Goal: Check status: Check status

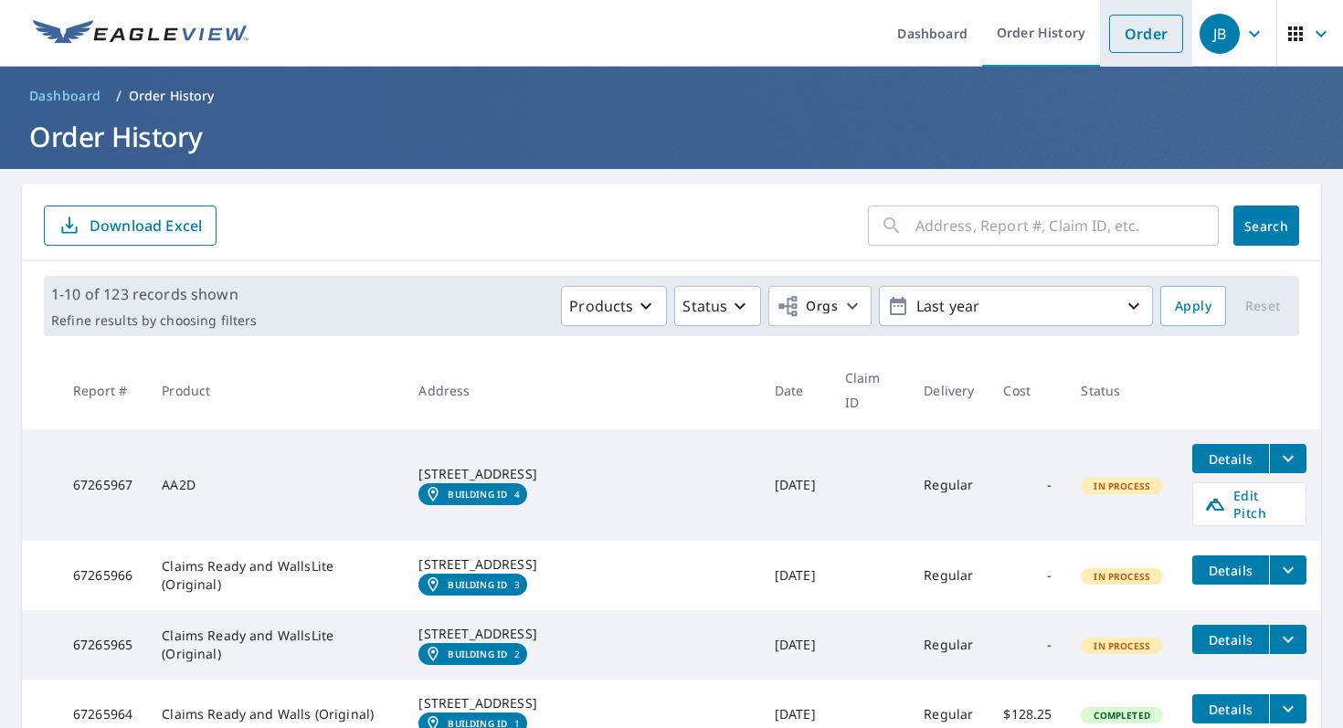
click at [1148, 46] on link "Order" at bounding box center [1146, 34] width 74 height 38
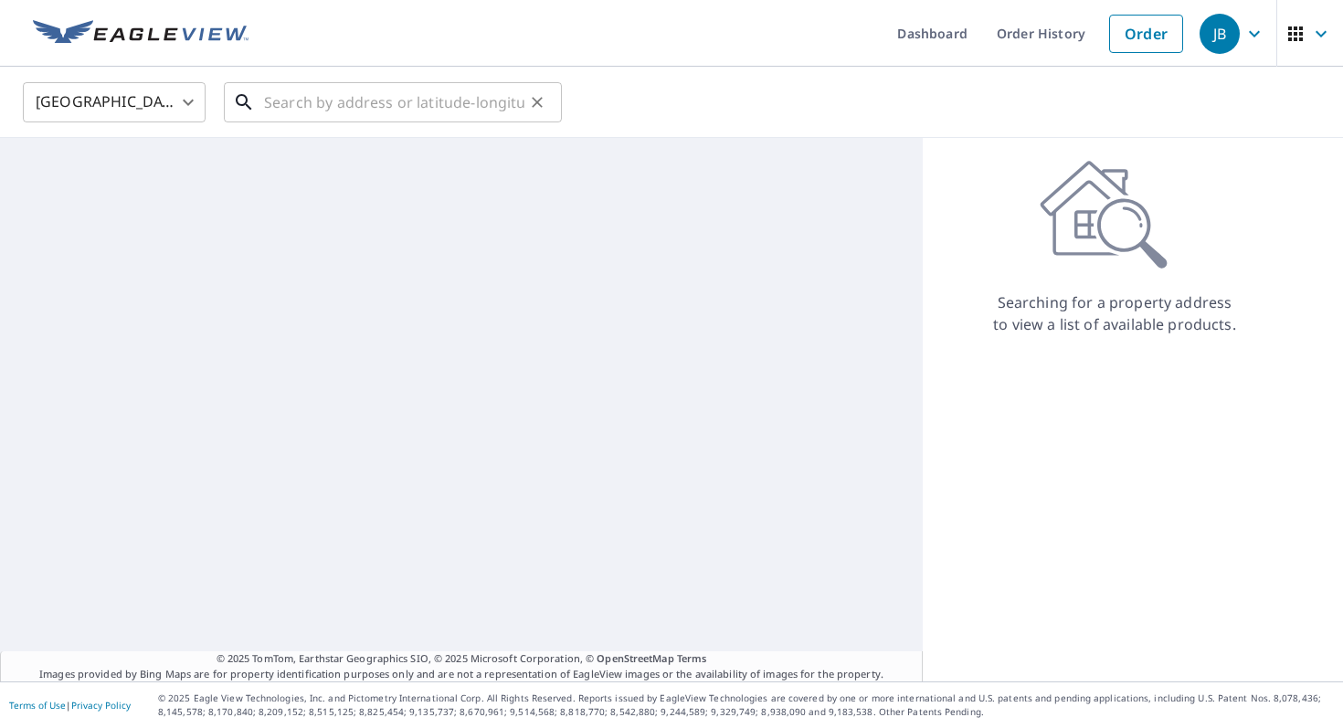
click at [312, 100] on input "text" at bounding box center [394, 102] width 260 height 51
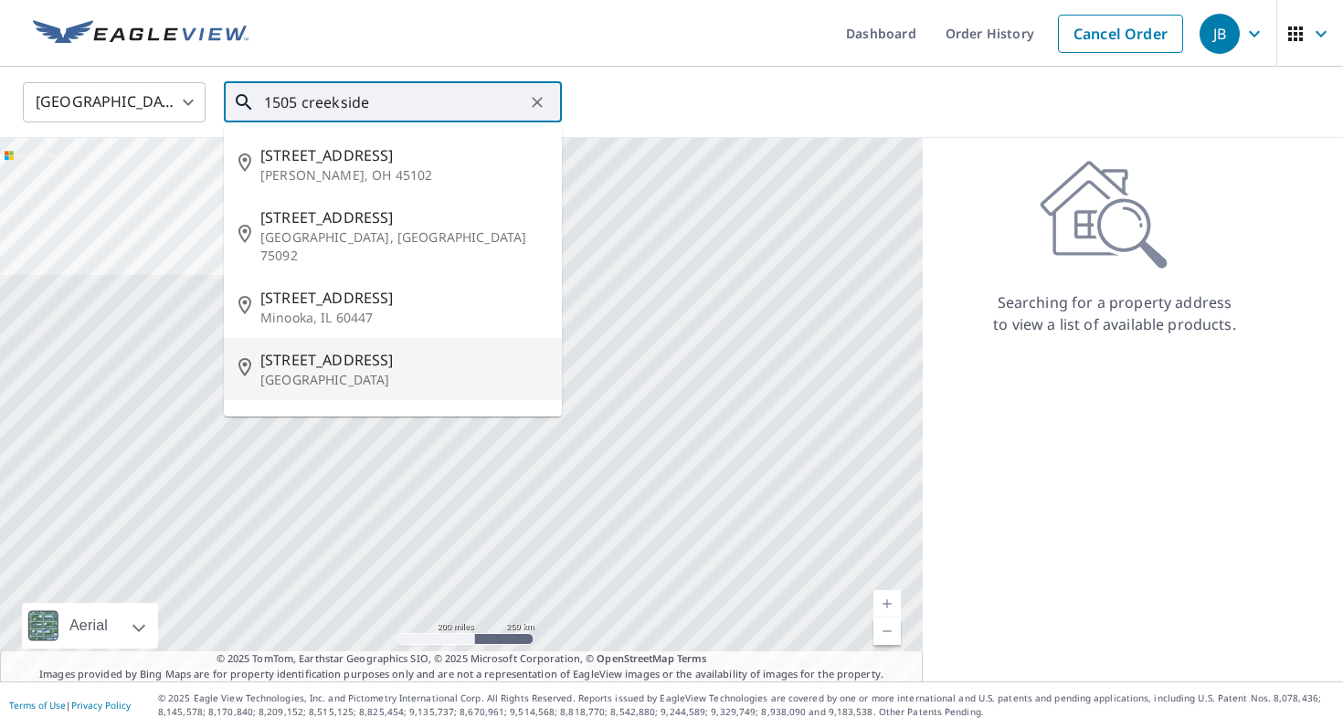
click at [402, 349] on span "[STREET_ADDRESS]" at bounding box center [403, 360] width 287 height 22
type input "[STREET_ADDRESS]"
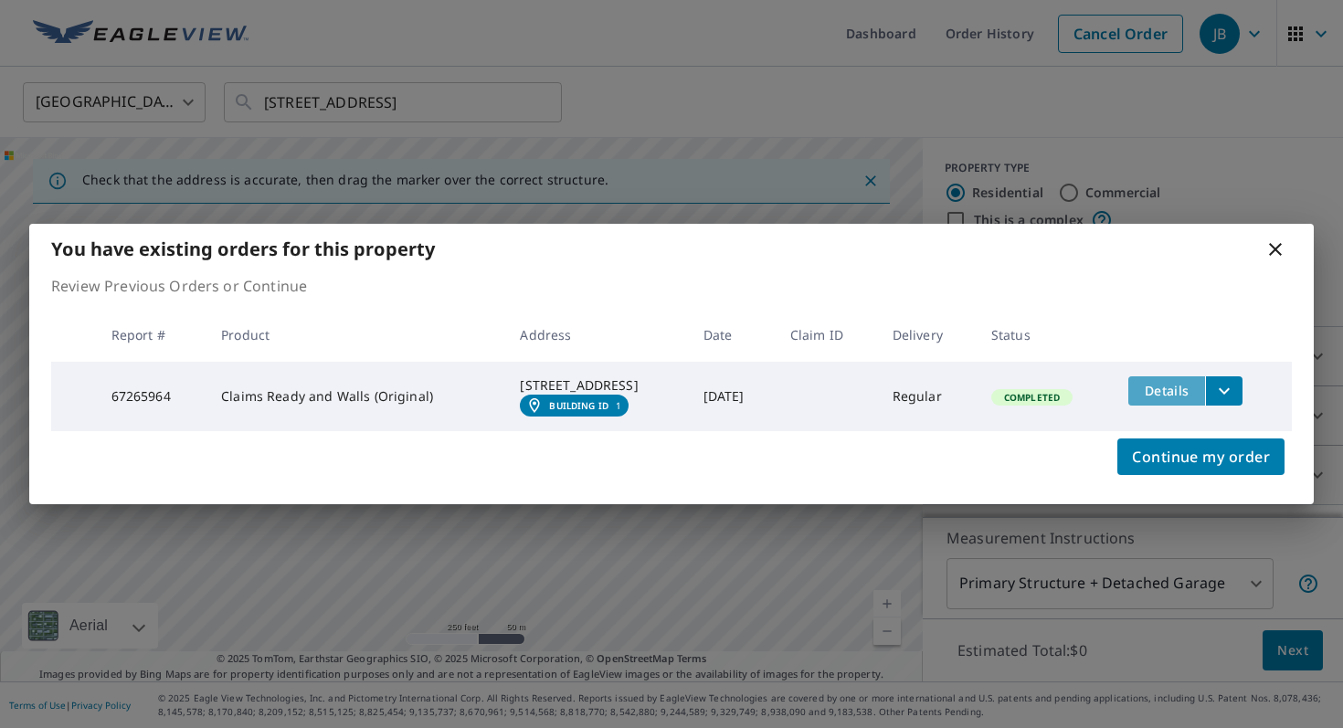
click at [1155, 387] on span "Details" at bounding box center [1166, 390] width 55 height 17
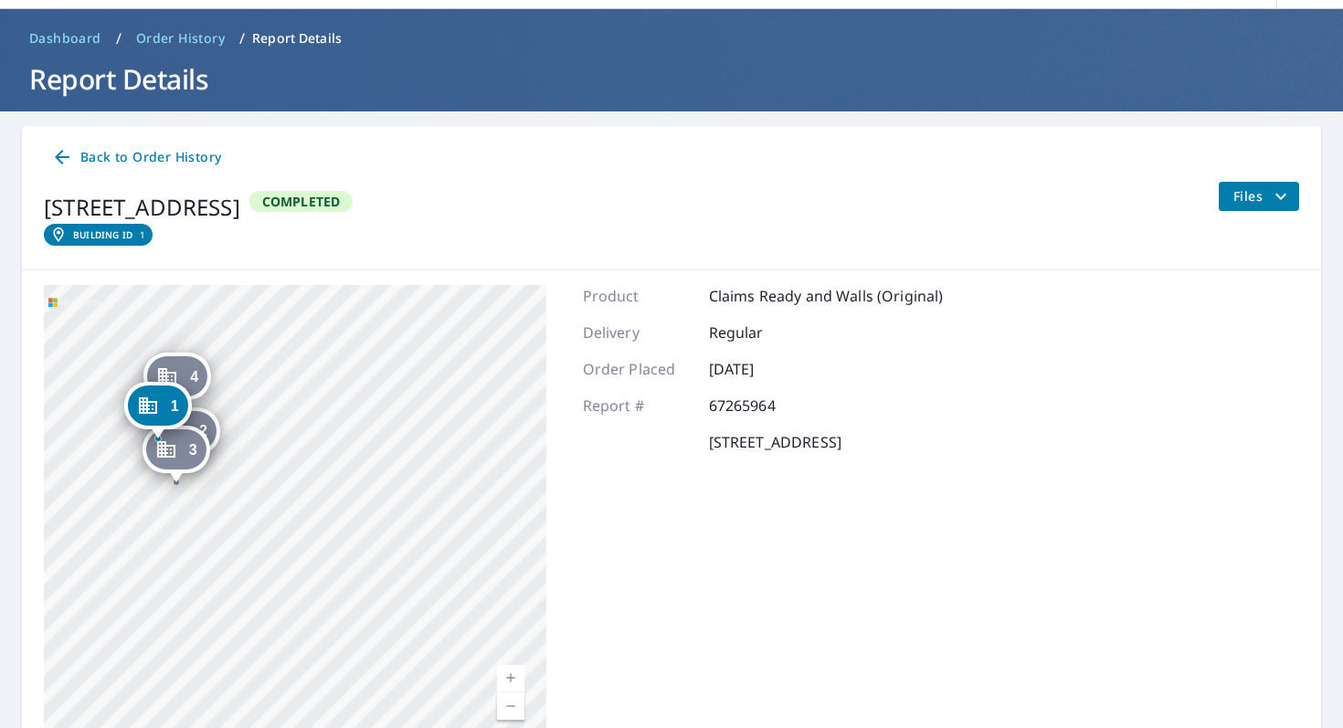
scroll to position [48, 0]
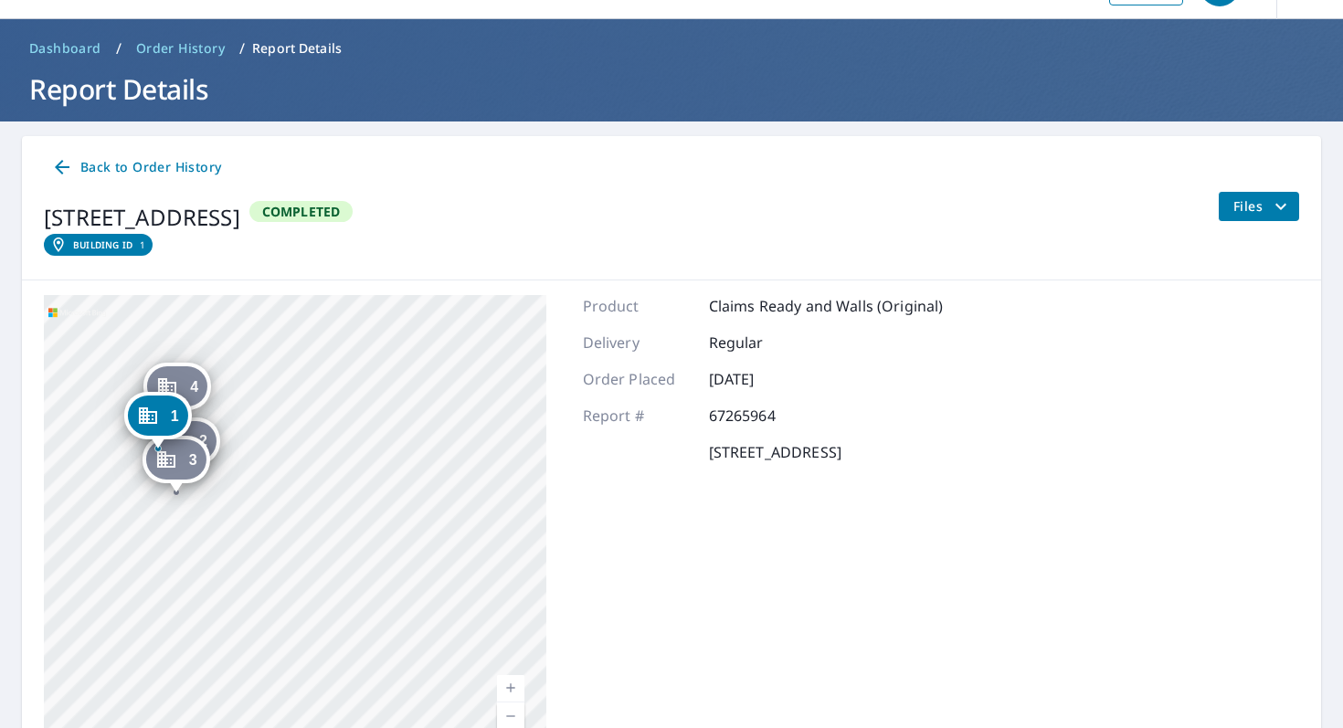
click at [1250, 199] on span "Files" at bounding box center [1262, 207] width 58 height 22
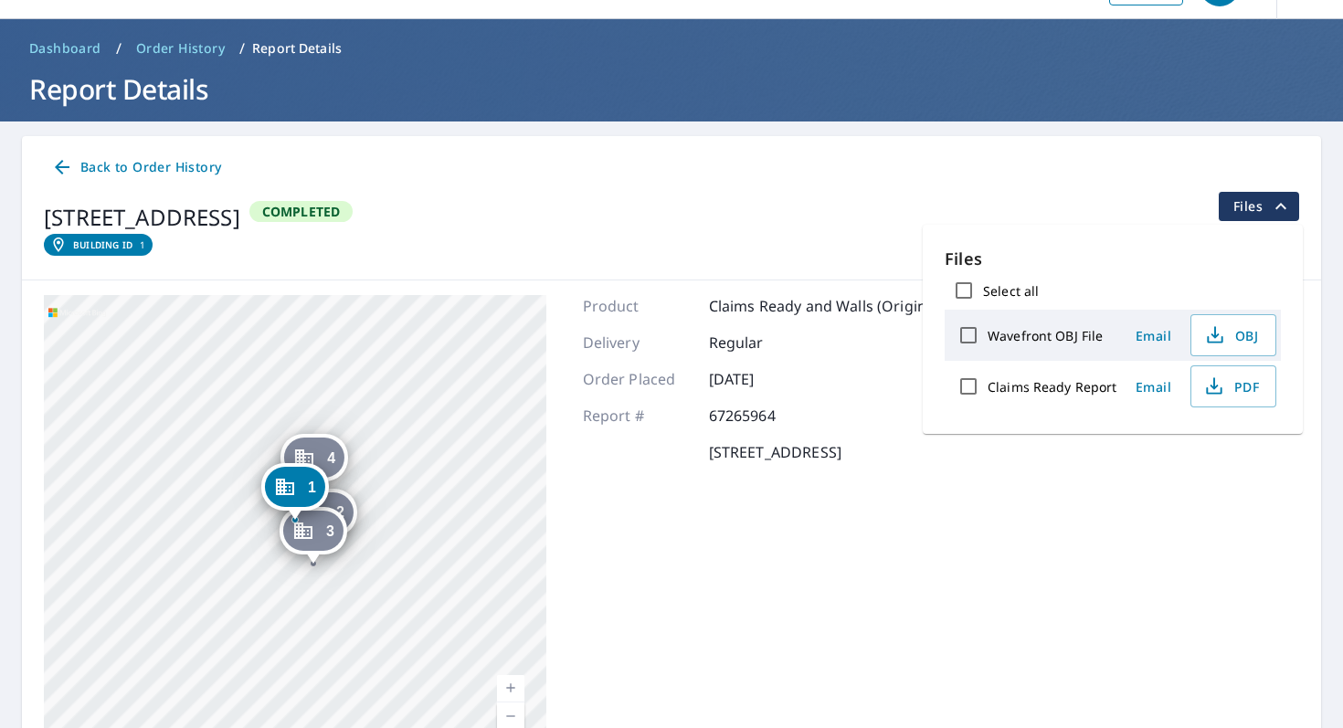
click at [817, 496] on div "Product Claims Ready and Walls (Original) Delivery Regular Order Placed [DATE] …" at bounding box center [763, 523] width 361 height 457
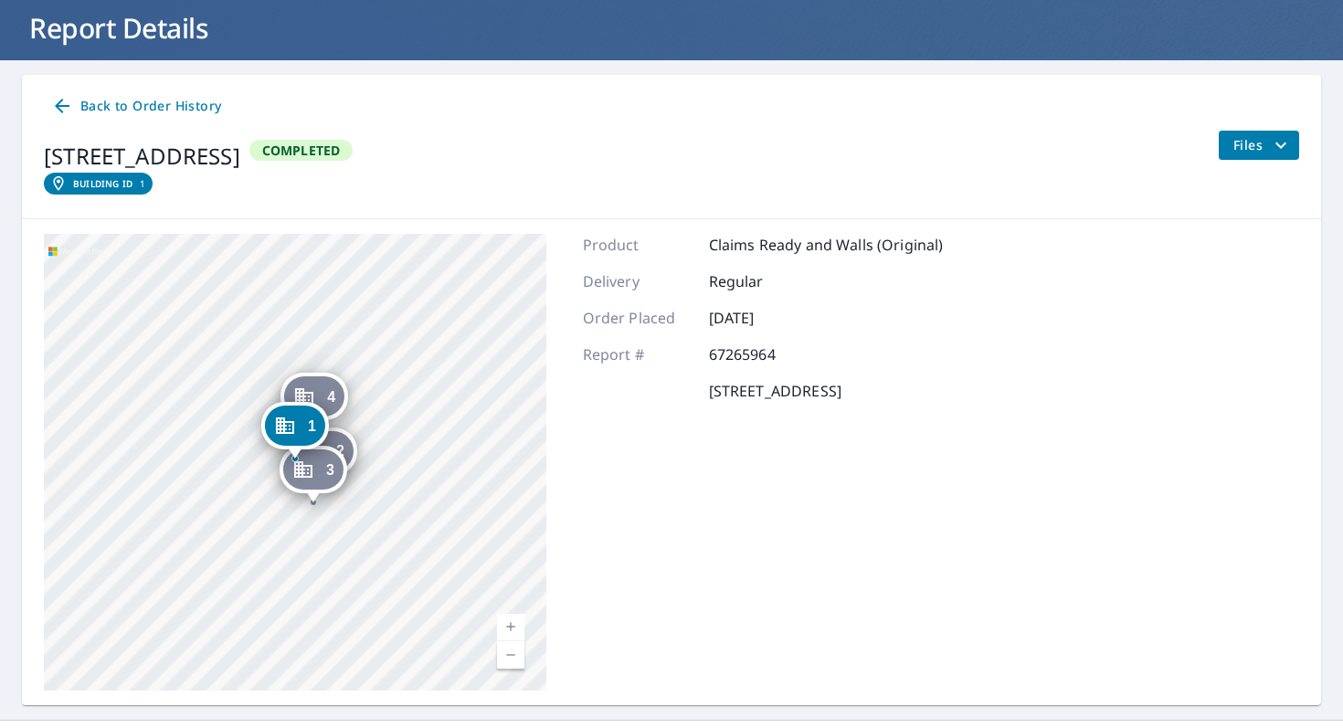
scroll to position [111, 0]
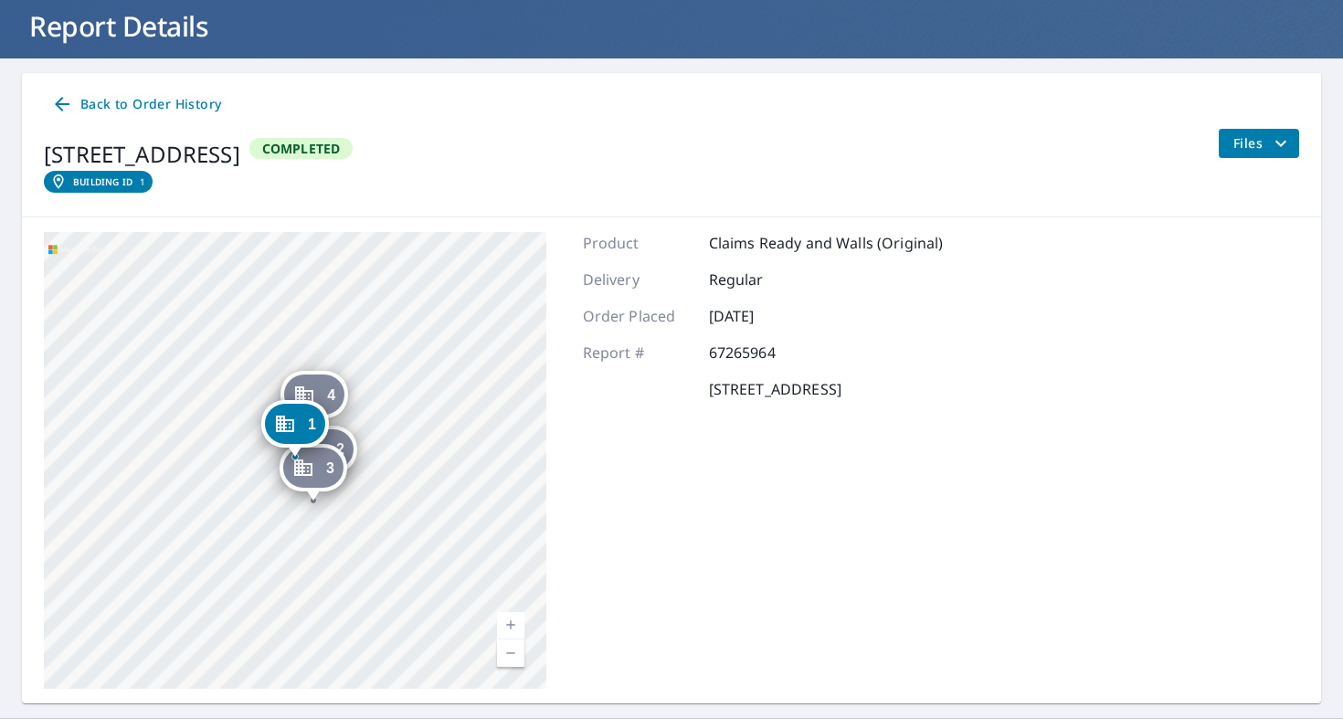
click at [506, 621] on link "Current Level 17, Zoom In" at bounding box center [510, 625] width 27 height 27
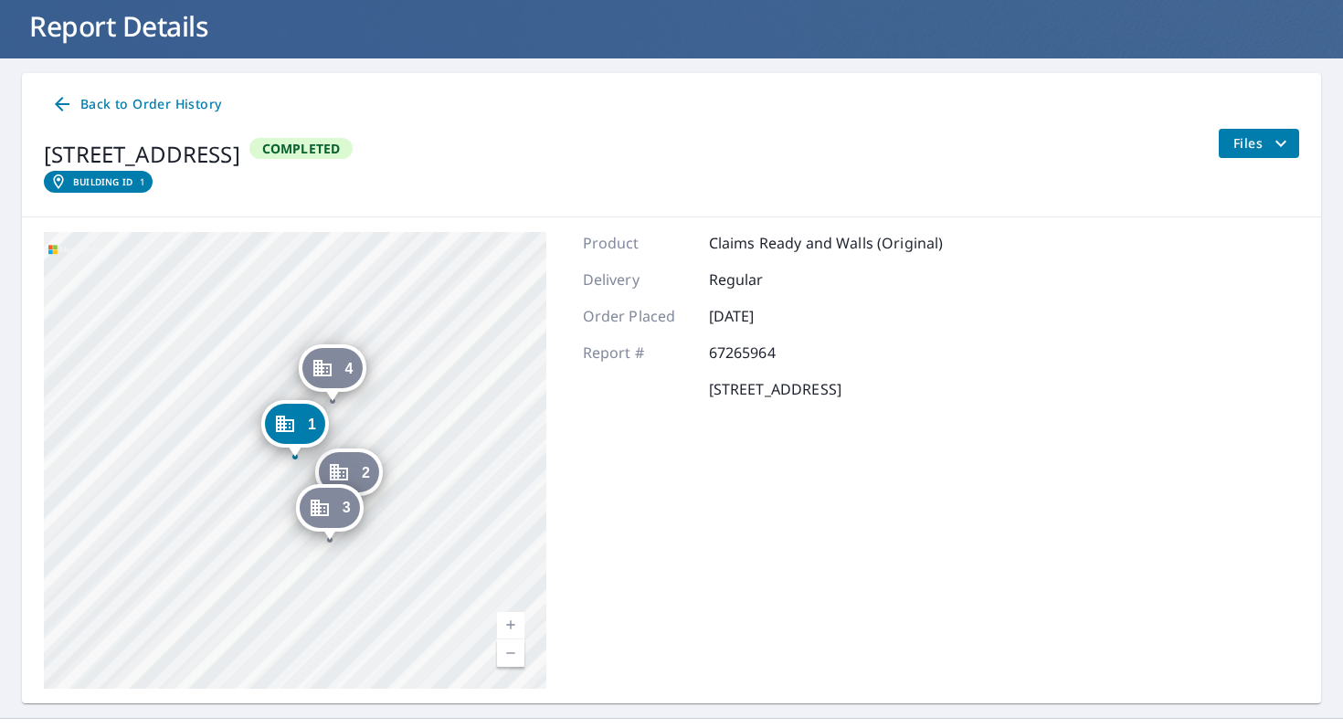
click at [506, 621] on link "Current Level 17, Zoom In" at bounding box center [510, 625] width 27 height 27
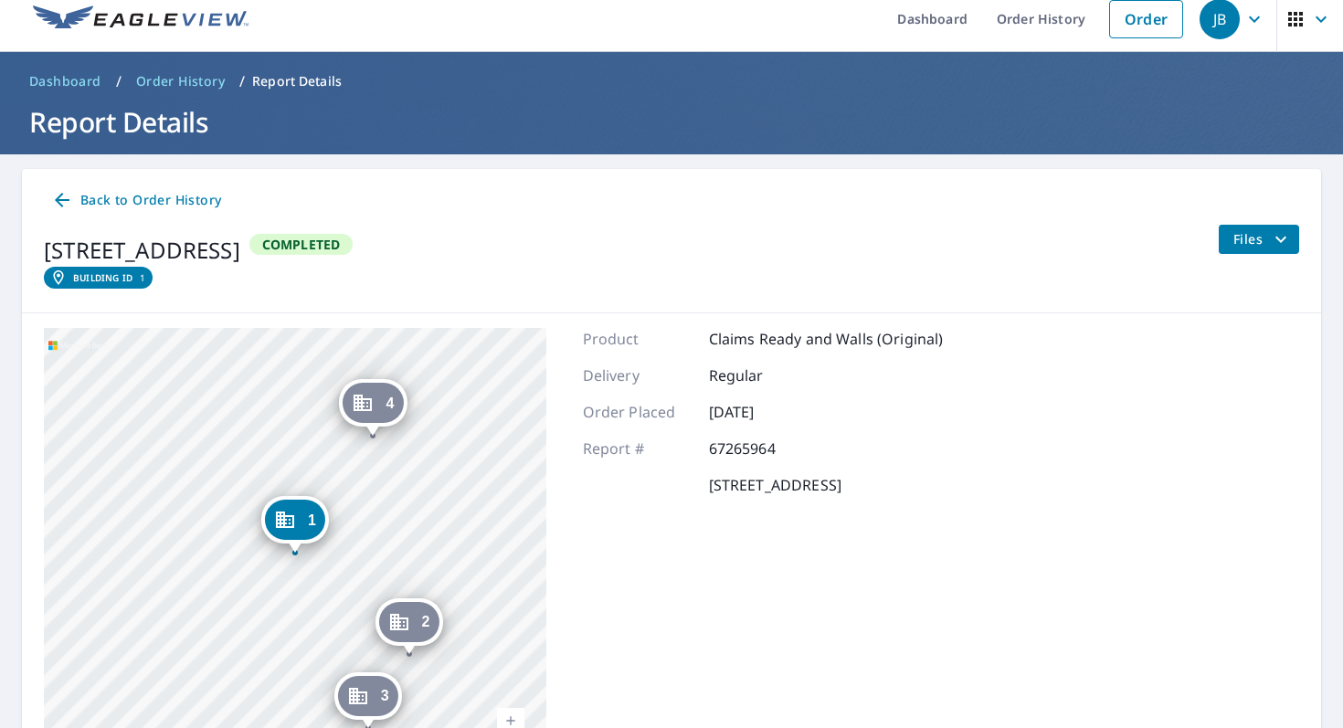
scroll to position [16, 0]
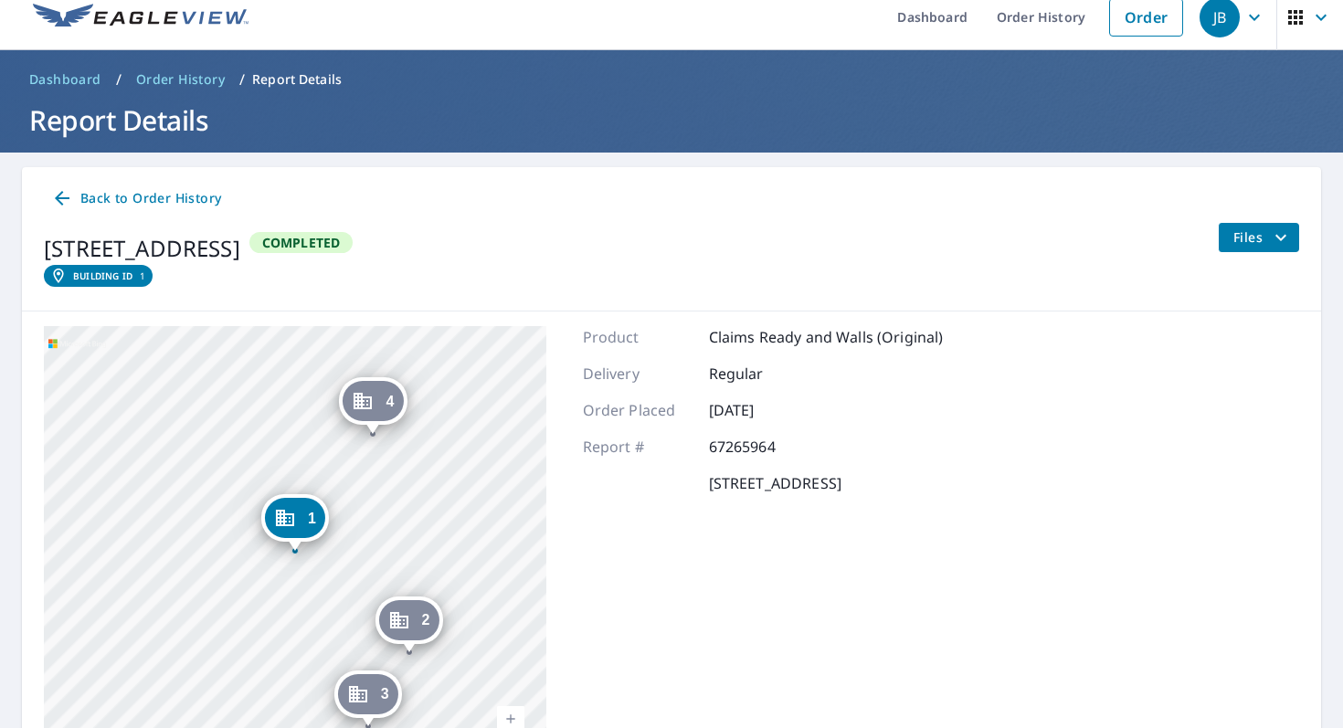
drag, startPoint x: 706, startPoint y: 482, endPoint x: 834, endPoint y: 485, distance: 127.9
click at [834, 485] on div "[STREET_ADDRESS]" at bounding box center [763, 483] width 361 height 22
copy p "[STREET_ADDRESS]"
